Goal: Task Accomplishment & Management: Complete application form

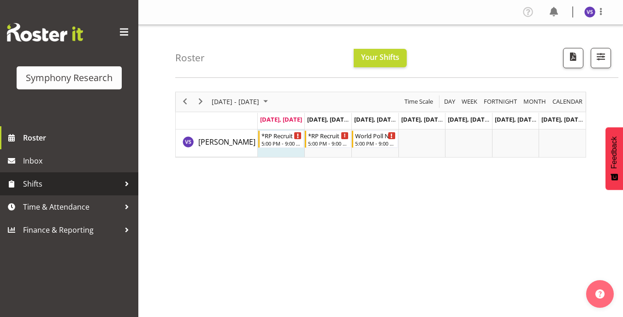
click at [65, 193] on link "Shifts" at bounding box center [69, 183] width 138 height 23
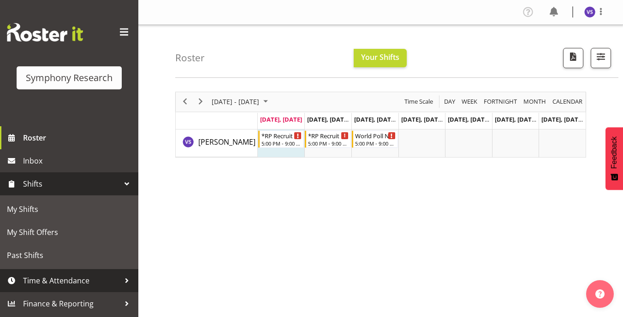
click at [57, 277] on span "Time & Attendance" at bounding box center [71, 281] width 97 height 14
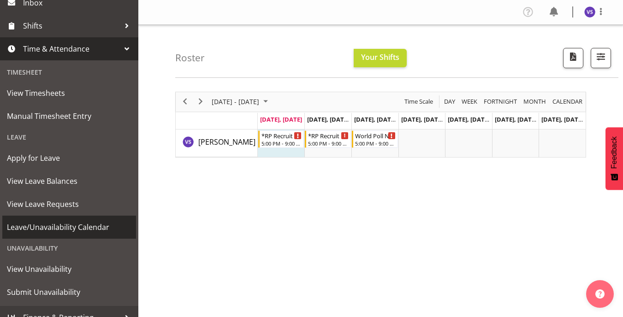
scroll to position [160, 0]
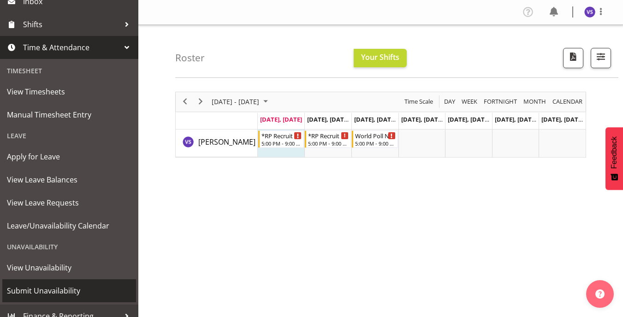
click at [35, 288] on span "Submit Unavailability" at bounding box center [69, 291] width 124 height 14
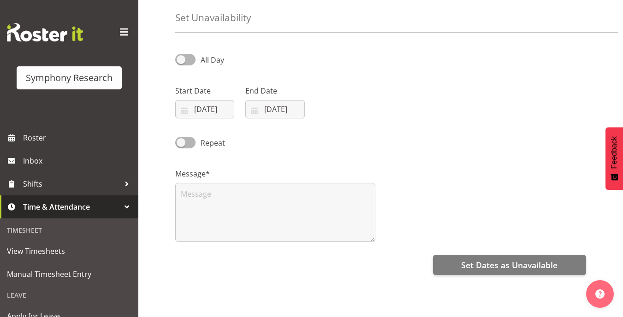
scroll to position [30, 0]
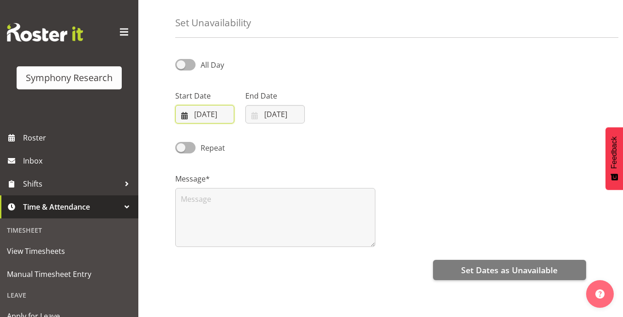
click at [218, 119] on input "[DATE]" at bounding box center [204, 114] width 59 height 18
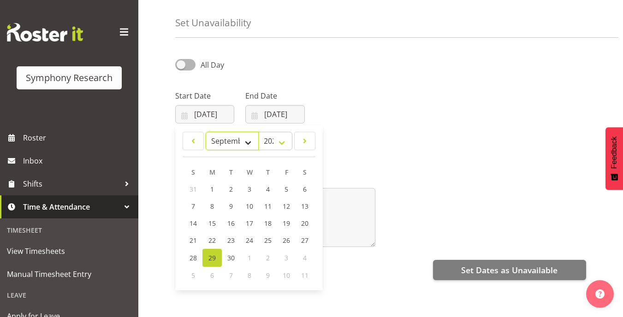
click at [246, 139] on select "January February March April May June July August September October November De…" at bounding box center [232, 141] width 53 height 18
select select "9"
click at [206, 132] on select "January February March April May June July August September October November De…" at bounding box center [232, 141] width 53 height 18
click at [209, 209] on link "6" at bounding box center [211, 207] width 19 height 17
type input "06/10/2025"
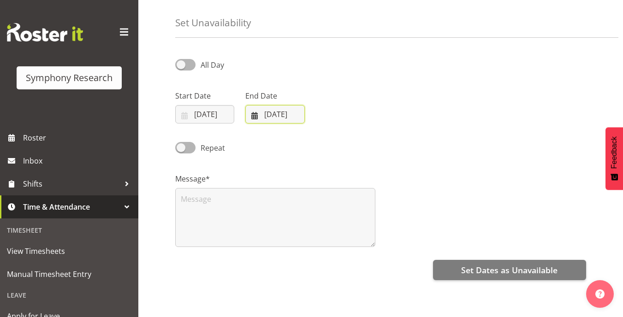
click at [260, 119] on input "29/09/2025" at bounding box center [274, 114] width 59 height 18
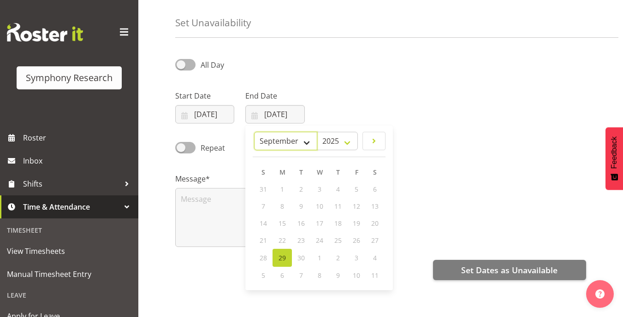
click at [305, 146] on select "January February March April May June July August September October November De…" at bounding box center [285, 141] width 63 height 18
select select "9"
click at [254, 132] on select "January February March April May June July August September October November De…" at bounding box center [285, 141] width 63 height 18
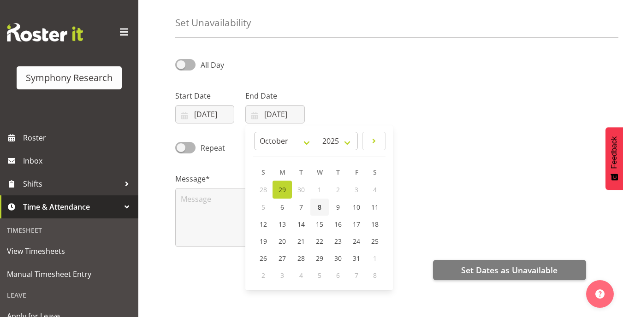
click at [316, 213] on link "8" at bounding box center [319, 207] width 18 height 17
type input "08/10/2025"
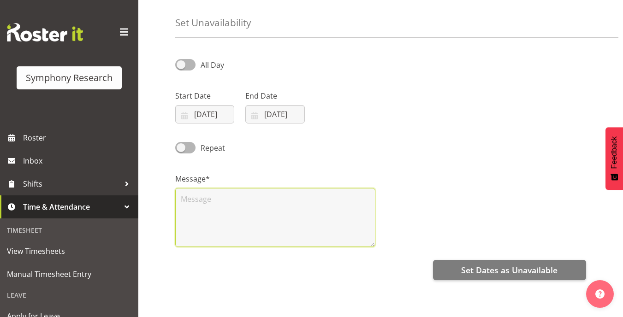
click at [266, 216] on textarea at bounding box center [275, 217] width 200 height 59
type textarea "NA"
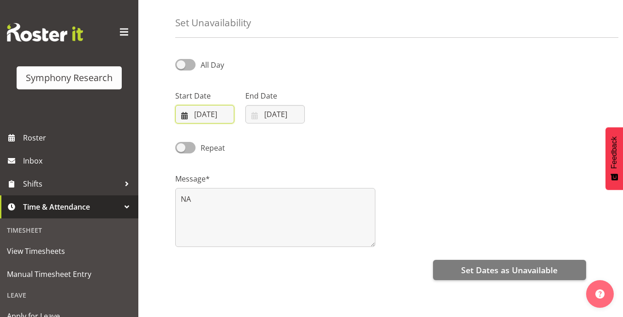
click at [185, 120] on input "06/10/2025" at bounding box center [204, 114] width 59 height 18
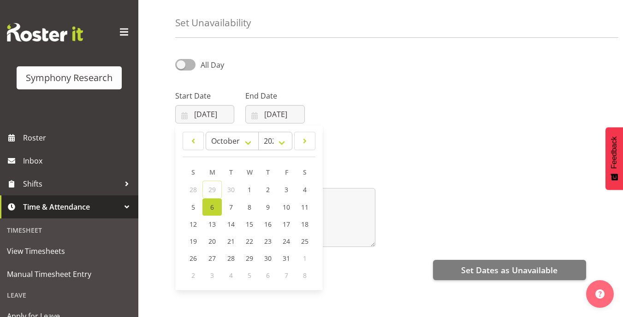
click at [337, 134] on div "Repeat" at bounding box center [381, 144] width 422 height 31
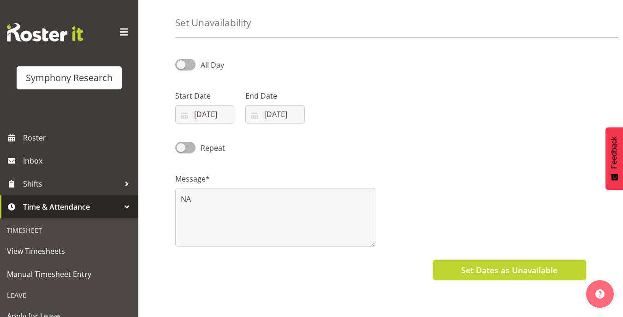
click at [457, 272] on button "Set Dates as Unavailable" at bounding box center [509, 270] width 153 height 20
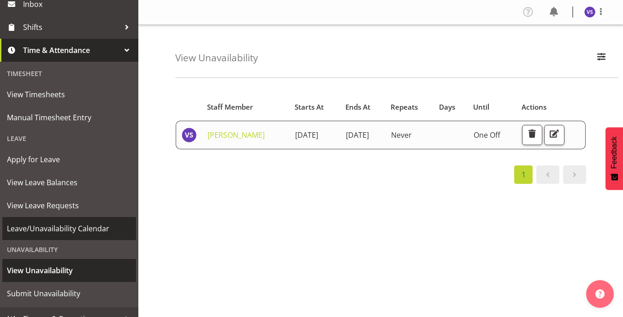
scroll to position [157, 0]
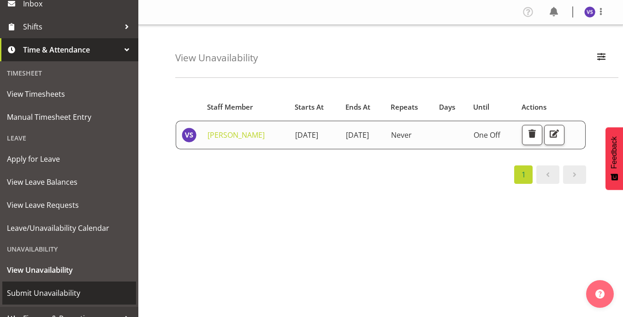
click at [40, 292] on span "Submit Unavailability" at bounding box center [69, 293] width 124 height 14
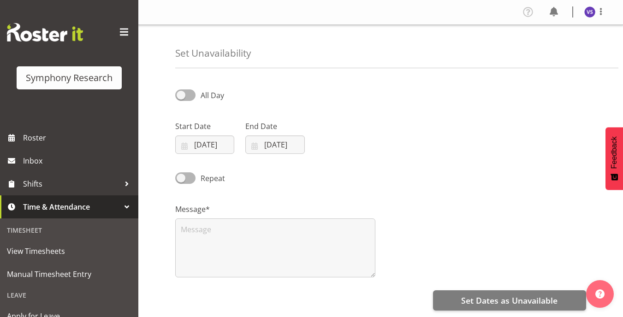
select select "8"
select select "2025"
click at [191, 147] on input "29/09/2025" at bounding box center [204, 145] width 59 height 18
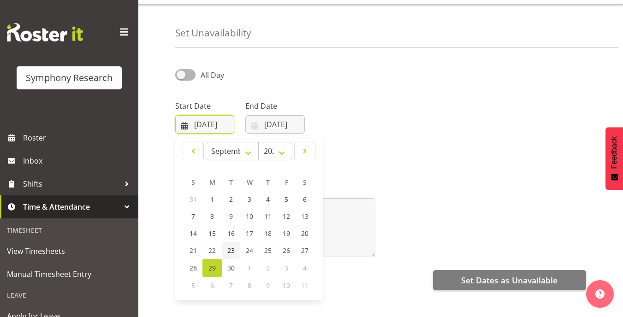
scroll to position [21, 0]
click at [246, 154] on select "January February March April May June July August September October November De…" at bounding box center [232, 151] width 53 height 18
select select "9"
click at [206, 142] on select "January February March April May June July August September October November De…" at bounding box center [232, 151] width 53 height 18
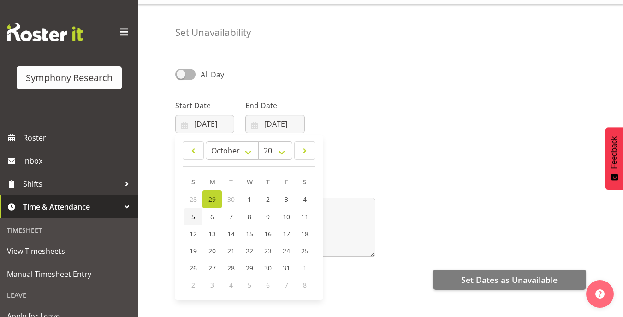
click at [195, 224] on link "5" at bounding box center [193, 216] width 18 height 17
type input "05/10/2025"
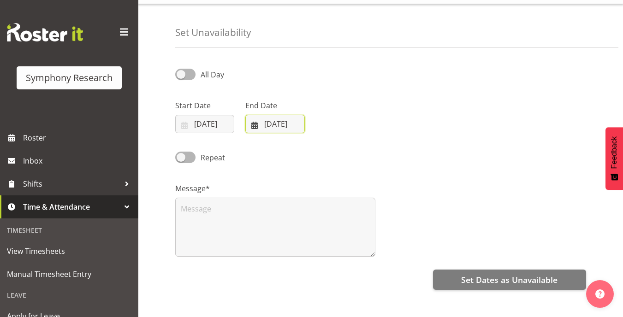
click at [260, 129] on input "[DATE]" at bounding box center [274, 124] width 59 height 18
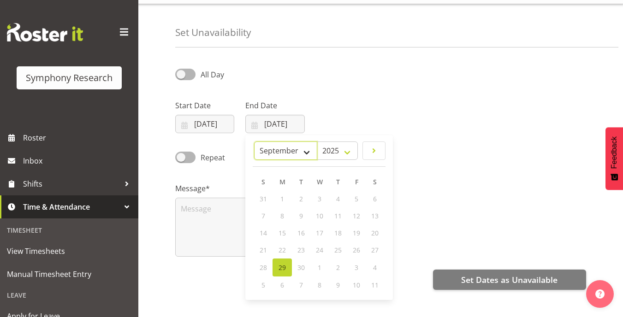
click at [305, 156] on select "January February March April May June July August September October November De…" at bounding box center [285, 151] width 63 height 18
select select "9"
click at [254, 142] on select "January February March April May June July August September October November De…" at bounding box center [285, 151] width 63 height 18
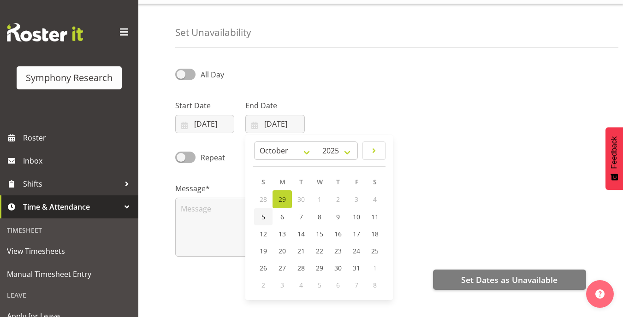
click at [258, 220] on link "5" at bounding box center [263, 216] width 18 height 17
type input "05/10/2025"
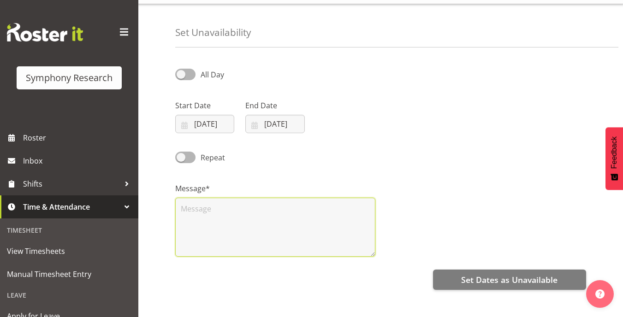
click at [316, 231] on textarea at bounding box center [275, 227] width 200 height 59
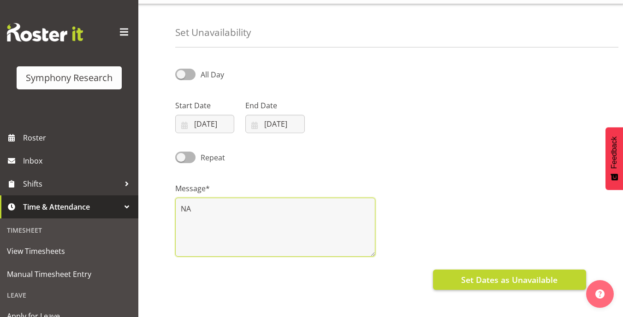
type textarea "NA"
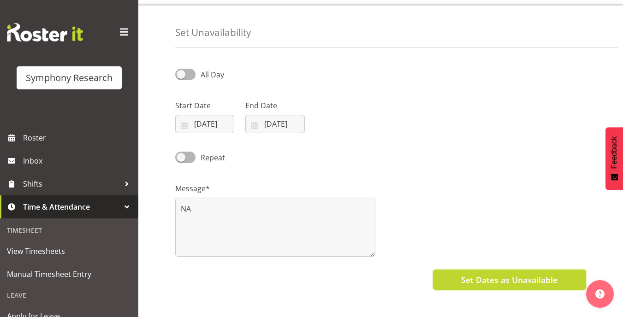
click at [457, 284] on button "Set Dates as Unavailable" at bounding box center [509, 280] width 153 height 20
